Goal: Information Seeking & Learning: Learn about a topic

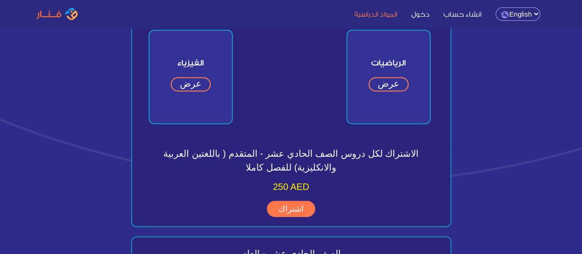
scroll to position [920, 0]
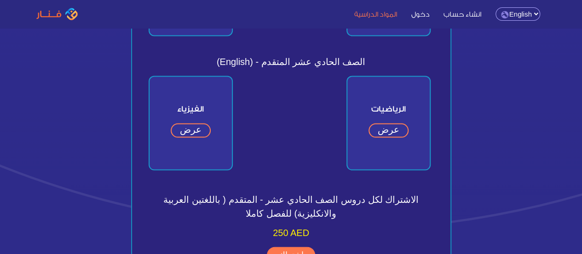
click at [193, 130] on link "عرض" at bounding box center [191, 130] width 40 height 14
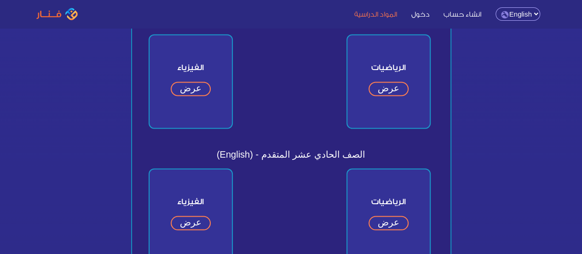
scroll to position [874, 0]
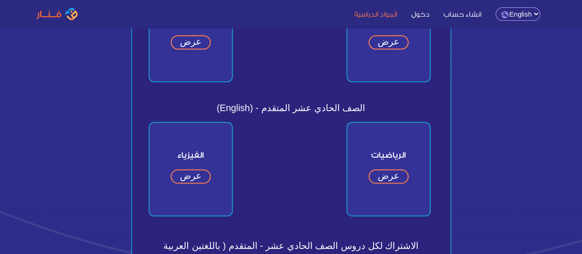
click at [374, 169] on link "عرض" at bounding box center [389, 176] width 40 height 14
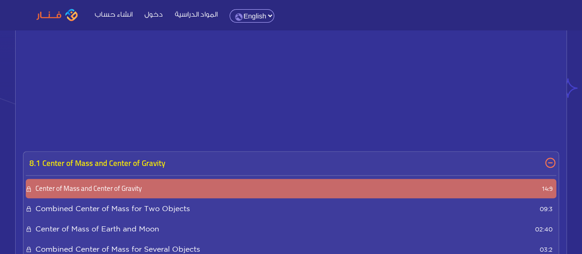
scroll to position [322, 0]
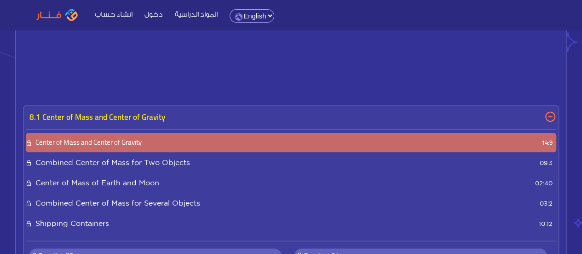
click at [547, 108] on p "8.1 Center of Mass and Center of Gravity" at bounding box center [291, 117] width 530 height 19
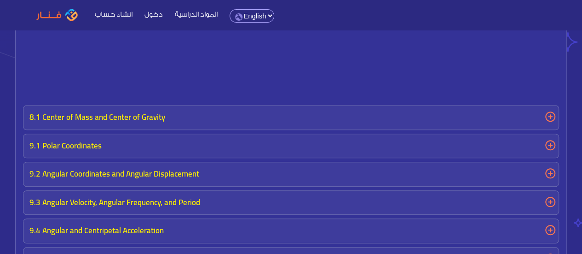
scroll to position [276, 0]
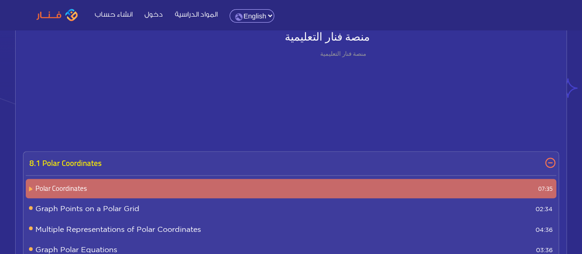
scroll to position [322, 0]
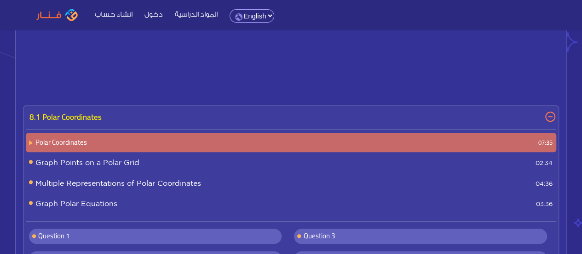
click at [546, 108] on p "8.1 Polar Coordinates" at bounding box center [291, 117] width 530 height 19
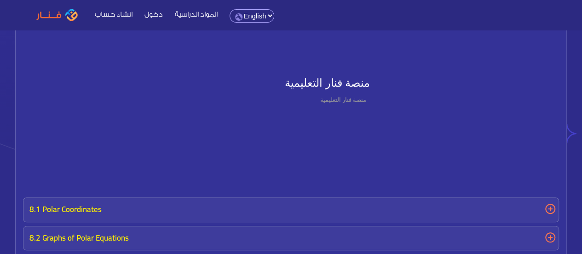
scroll to position [46, 0]
